Goal: Task Accomplishment & Management: Use online tool/utility

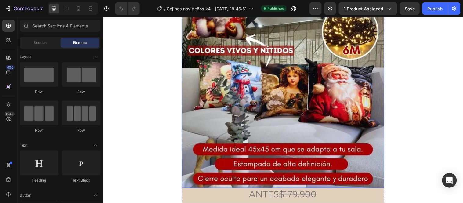
scroll to position [169, 0]
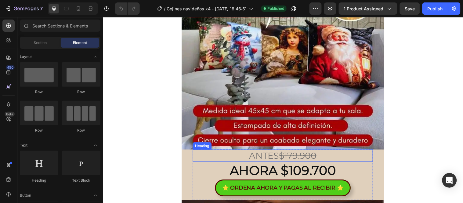
drag, startPoint x: 299, startPoint y: 155, endPoint x: 296, endPoint y: 163, distance: 8.2
click at [298, 155] on s "$179.900" at bounding box center [301, 157] width 38 height 11
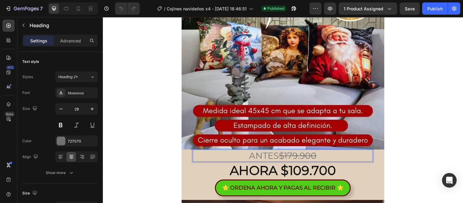
click at [295, 158] on s "$179.900" at bounding box center [301, 157] width 38 height 11
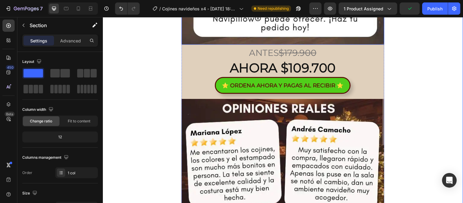
scroll to position [1764, 0]
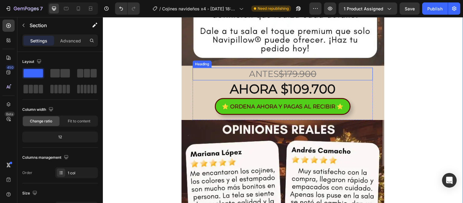
click at [292, 76] on s "$179.900" at bounding box center [301, 74] width 38 height 11
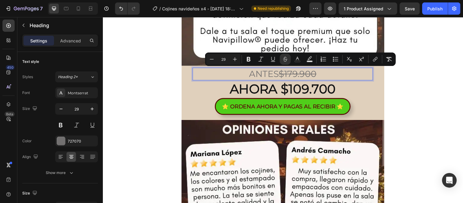
click at [294, 76] on s "$179.900" at bounding box center [301, 74] width 38 height 11
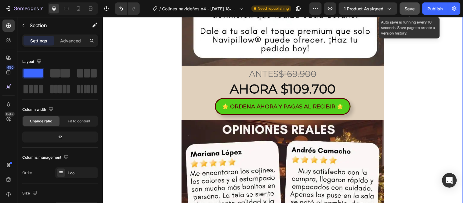
drag, startPoint x: 408, startPoint y: 5, endPoint x: 307, endPoint y: 2, distance: 100.2
click at [408, 6] on span "Save" at bounding box center [410, 8] width 10 height 5
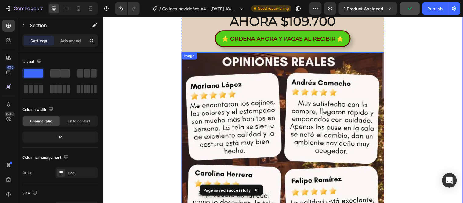
scroll to position [1709, 0]
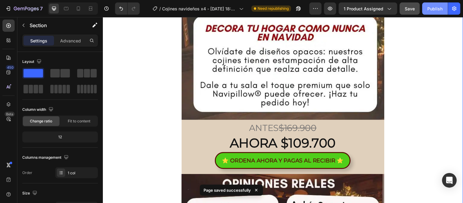
click at [428, 12] on button "Publish" at bounding box center [436, 8] width 26 height 12
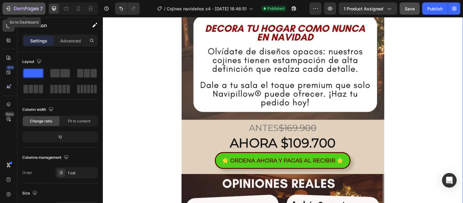
click at [29, 11] on icon "button" at bounding box center [26, 8] width 25 height 5
